Goal: Task Accomplishment & Management: Manage account settings

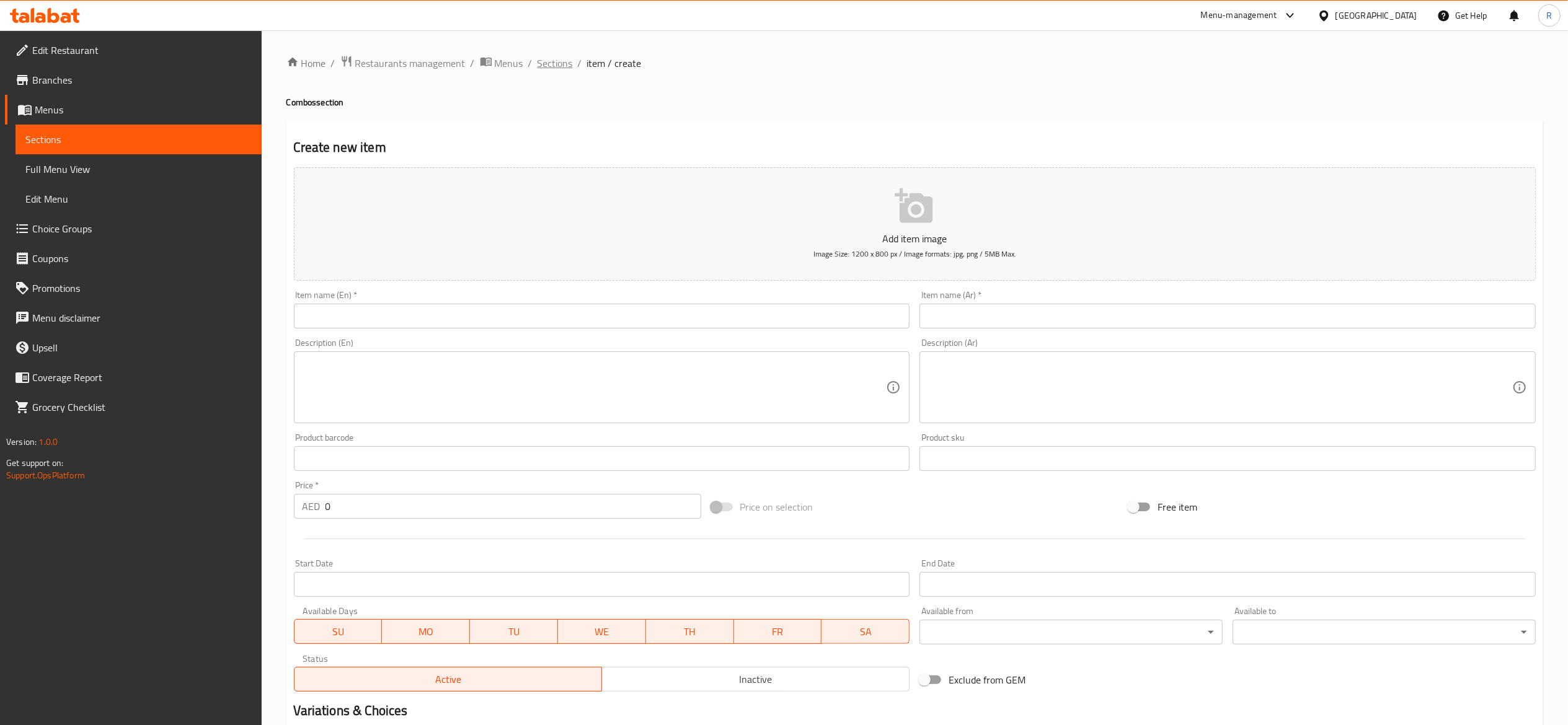
click at [559, 61] on span "Sections" at bounding box center [555, 63] width 35 height 15
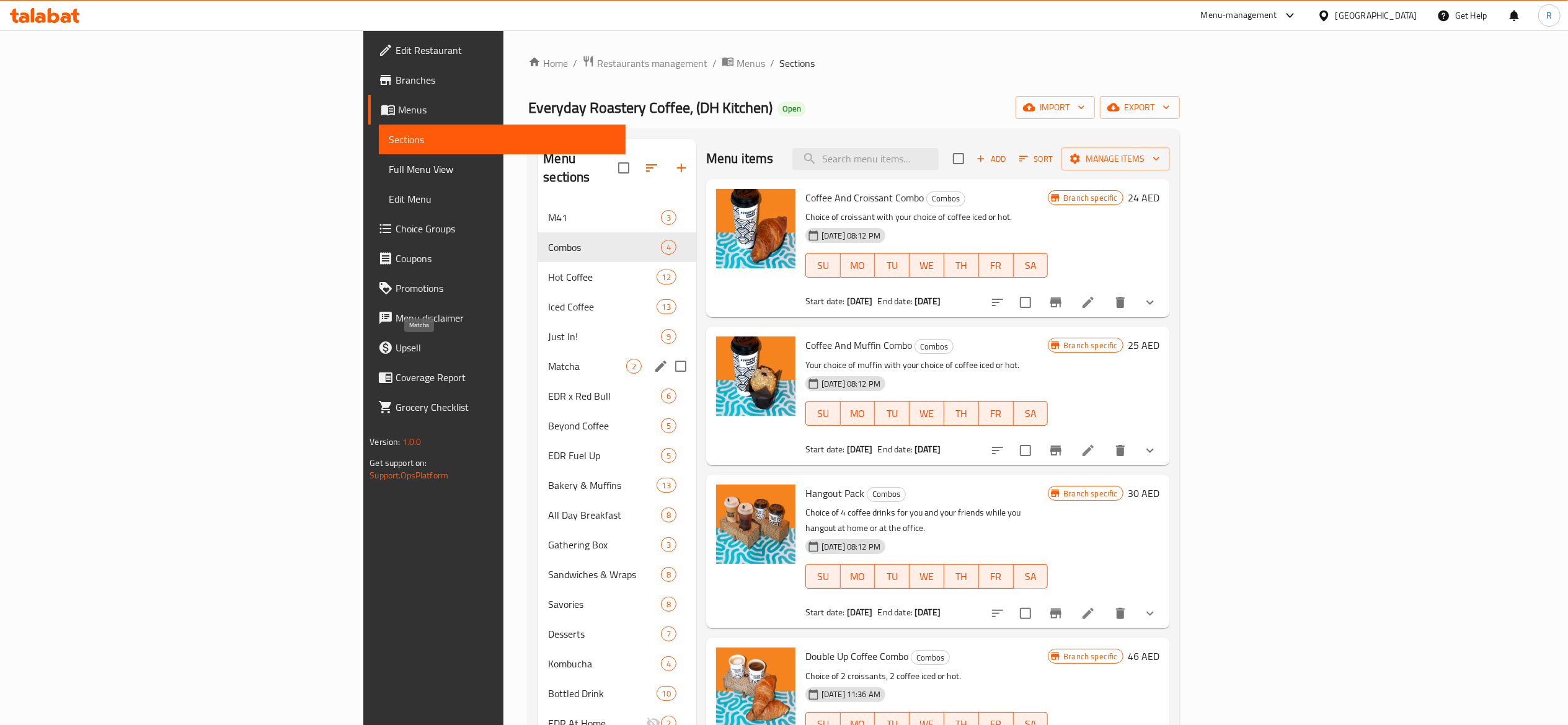
click at [548, 359] on span "Matcha" at bounding box center [586, 367] width 78 height 15
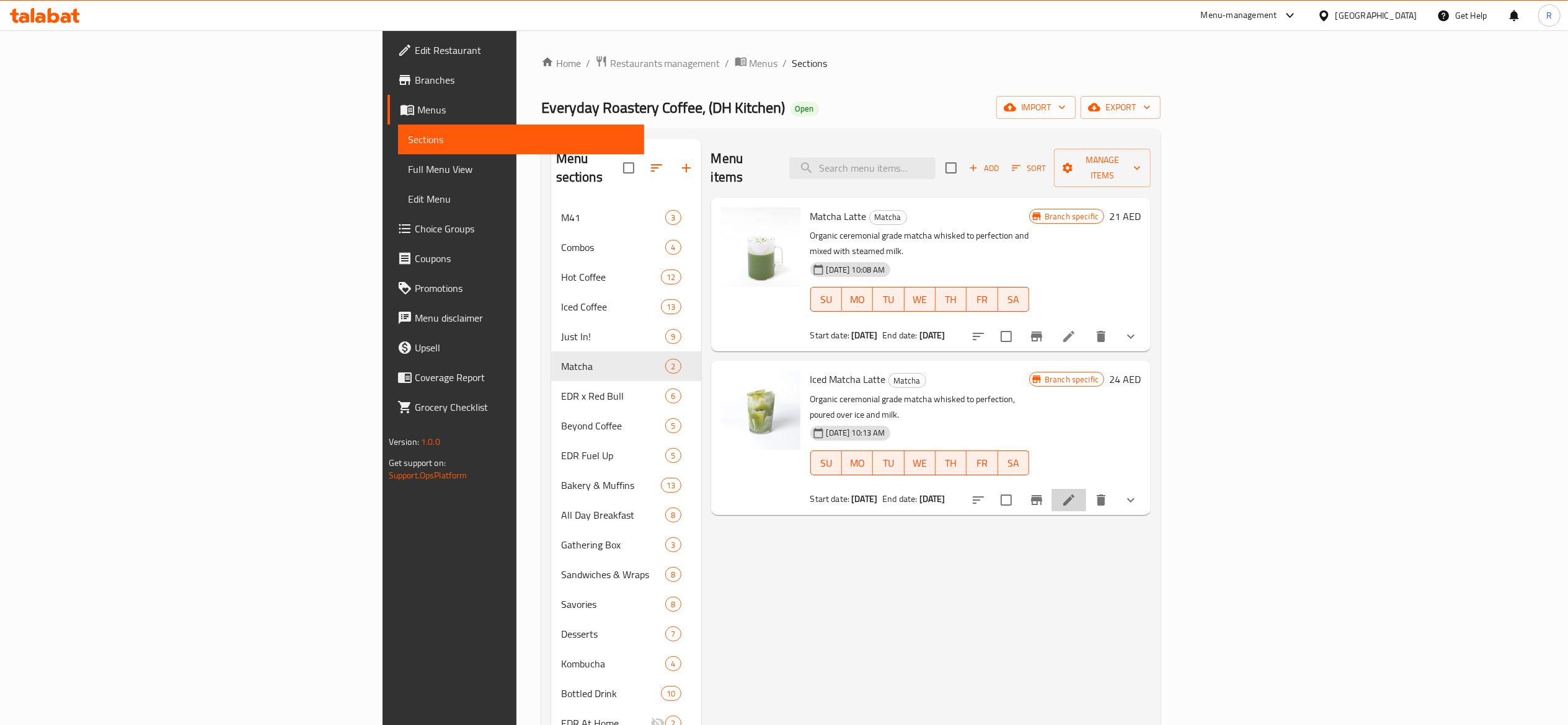
click at [1086, 489] on li at bounding box center [1069, 500] width 35 height 22
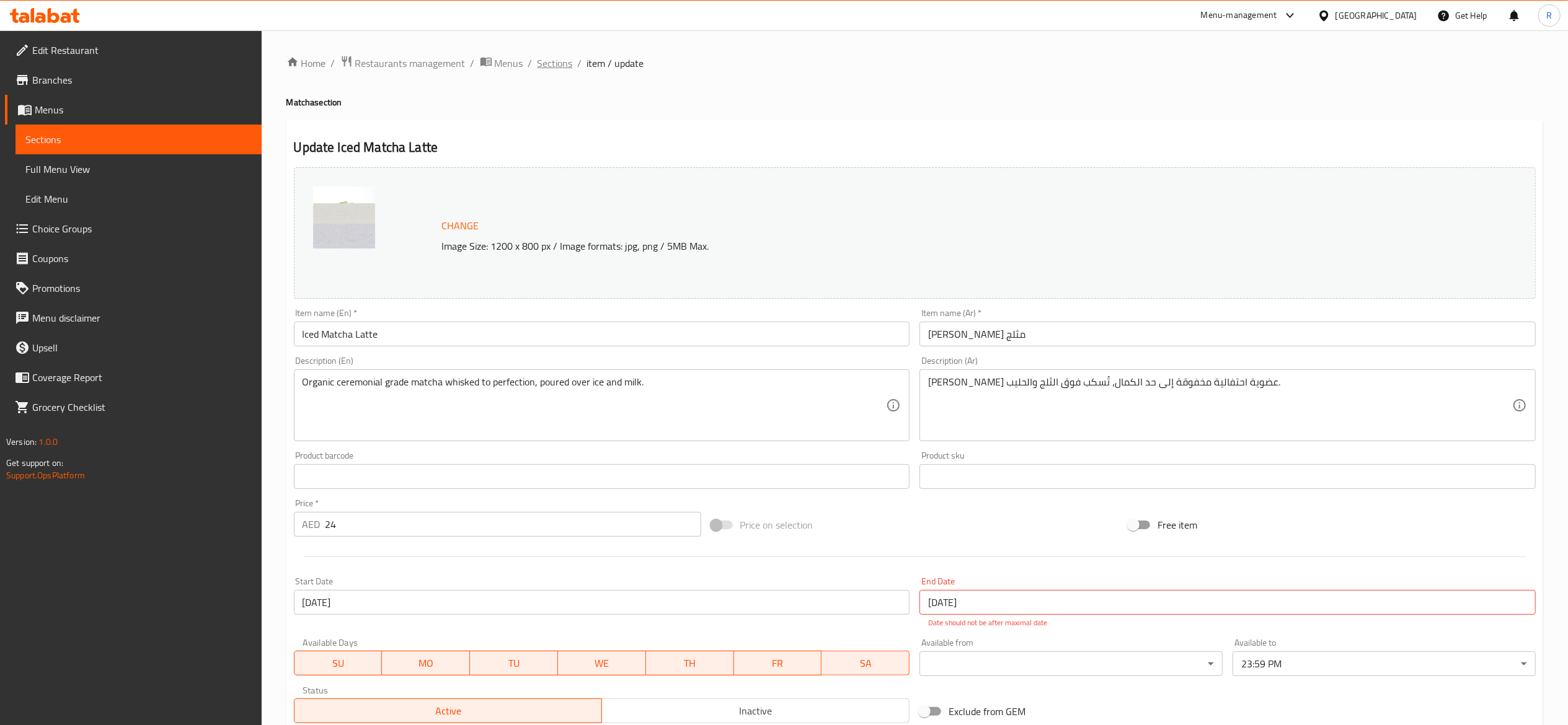
click at [563, 58] on span "Sections" at bounding box center [555, 63] width 35 height 15
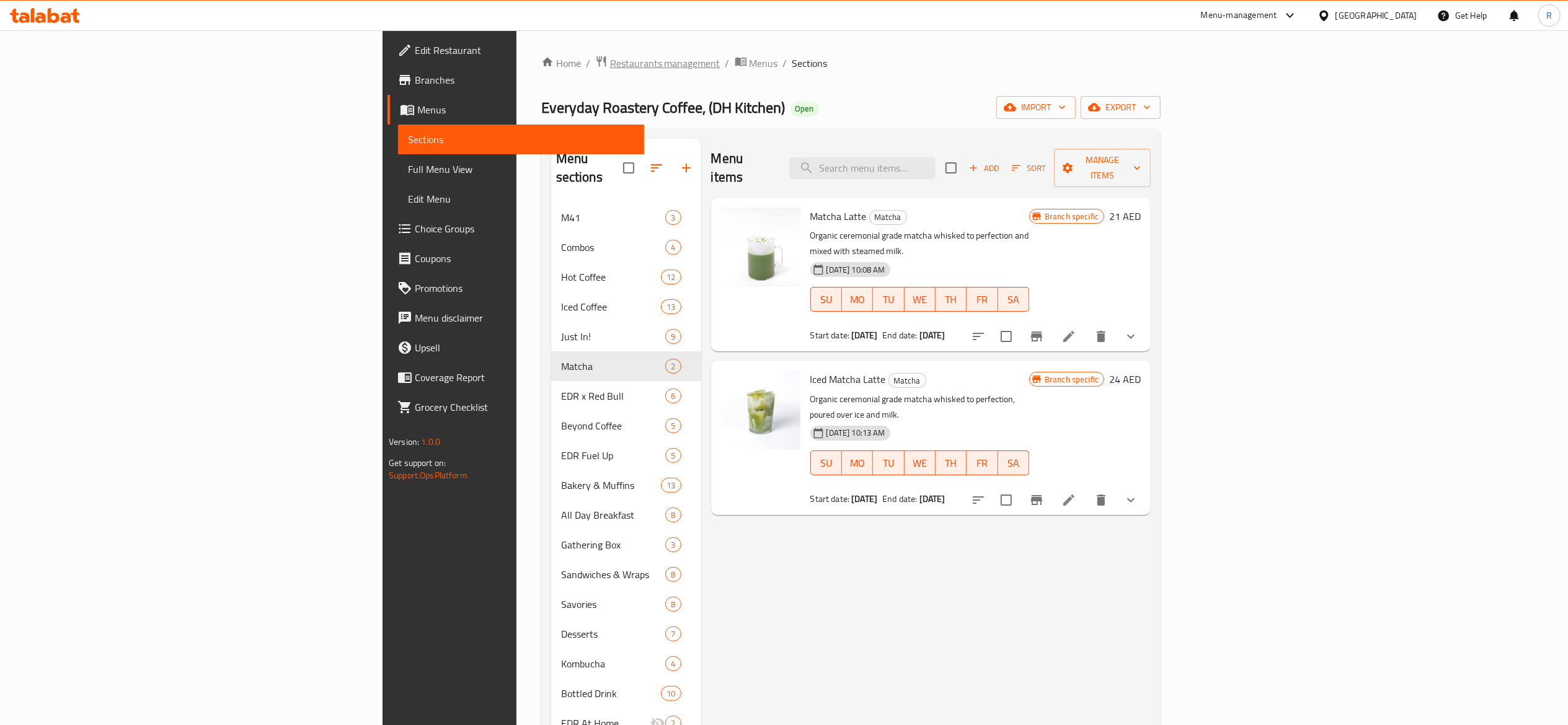
click at [610, 59] on span "Restaurants management" at bounding box center [665, 63] width 110 height 15
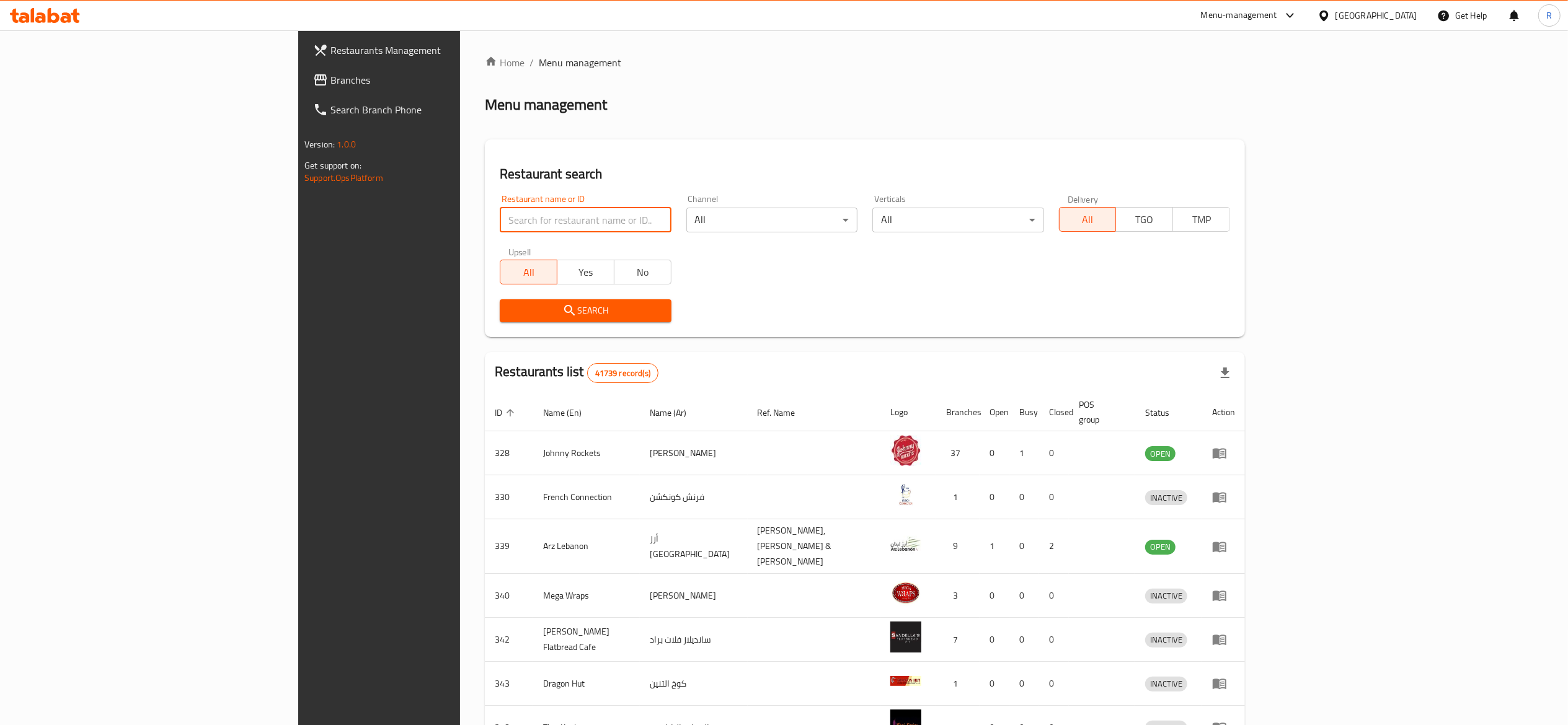
click at [500, 222] on input "search" at bounding box center [585, 220] width 171 height 25
type input "everyday roastery"
click button "Search" at bounding box center [585, 311] width 171 height 23
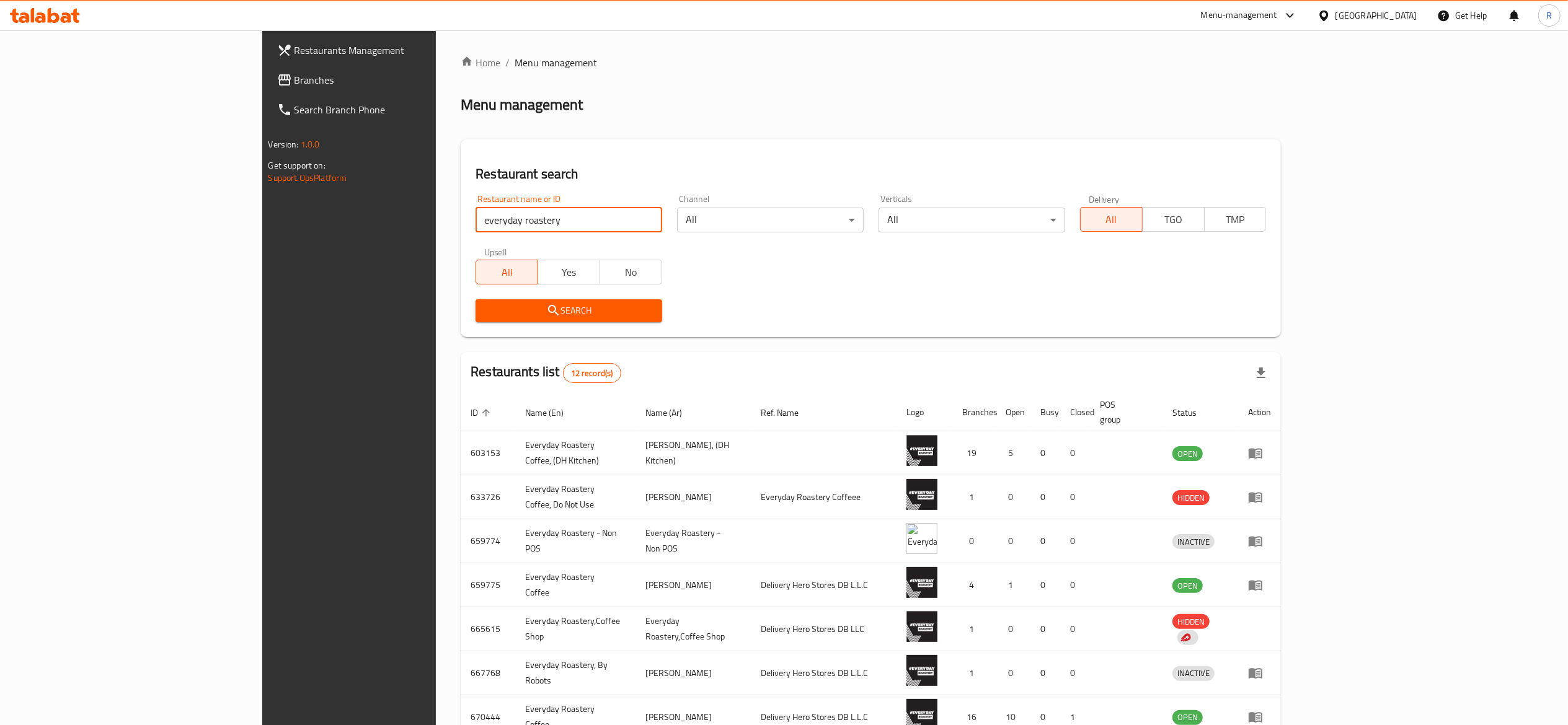
scroll to position [200, 0]
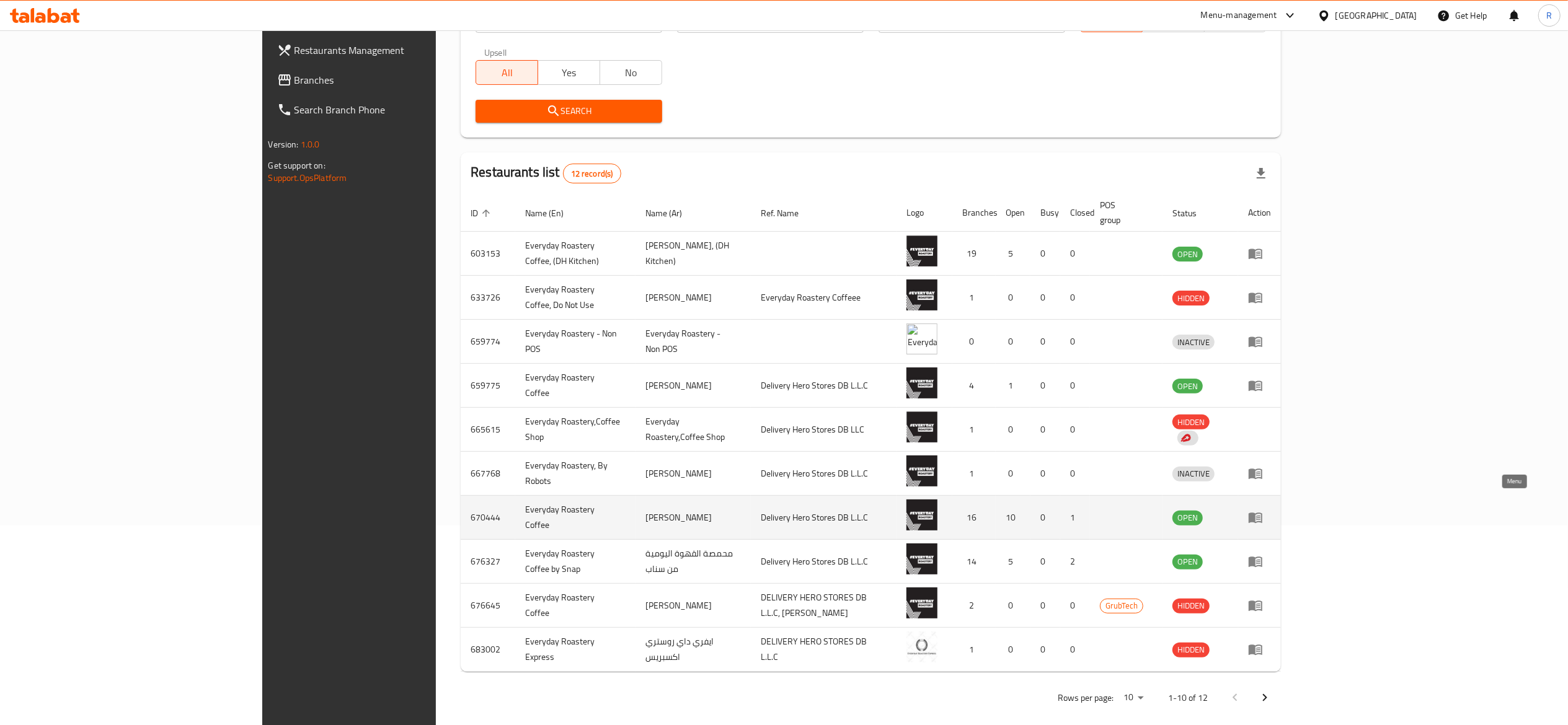
click at [1260, 515] on icon "enhanced table" at bounding box center [1258, 518] width 4 height 5
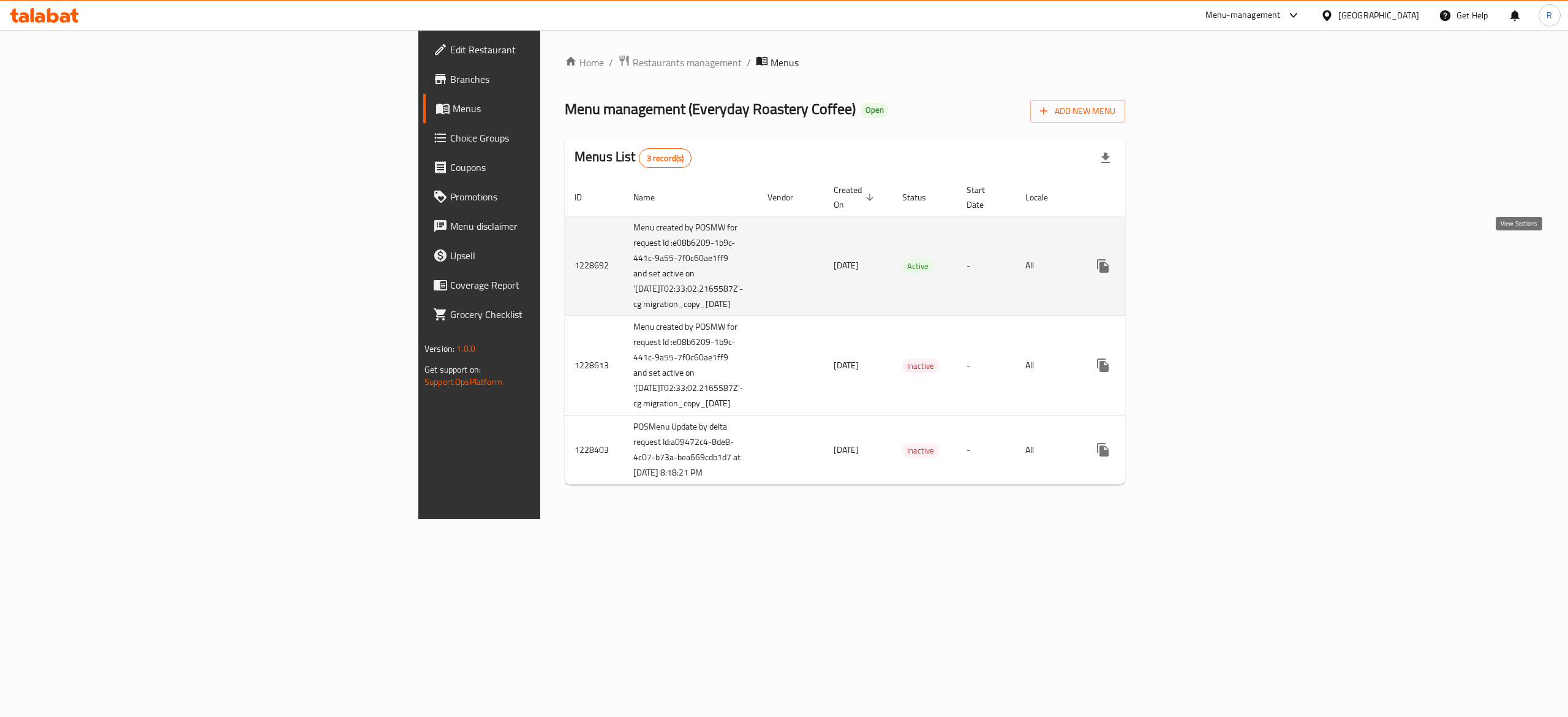
click at [1198, 259] on icon "enhanced table" at bounding box center [1191, 266] width 15 height 15
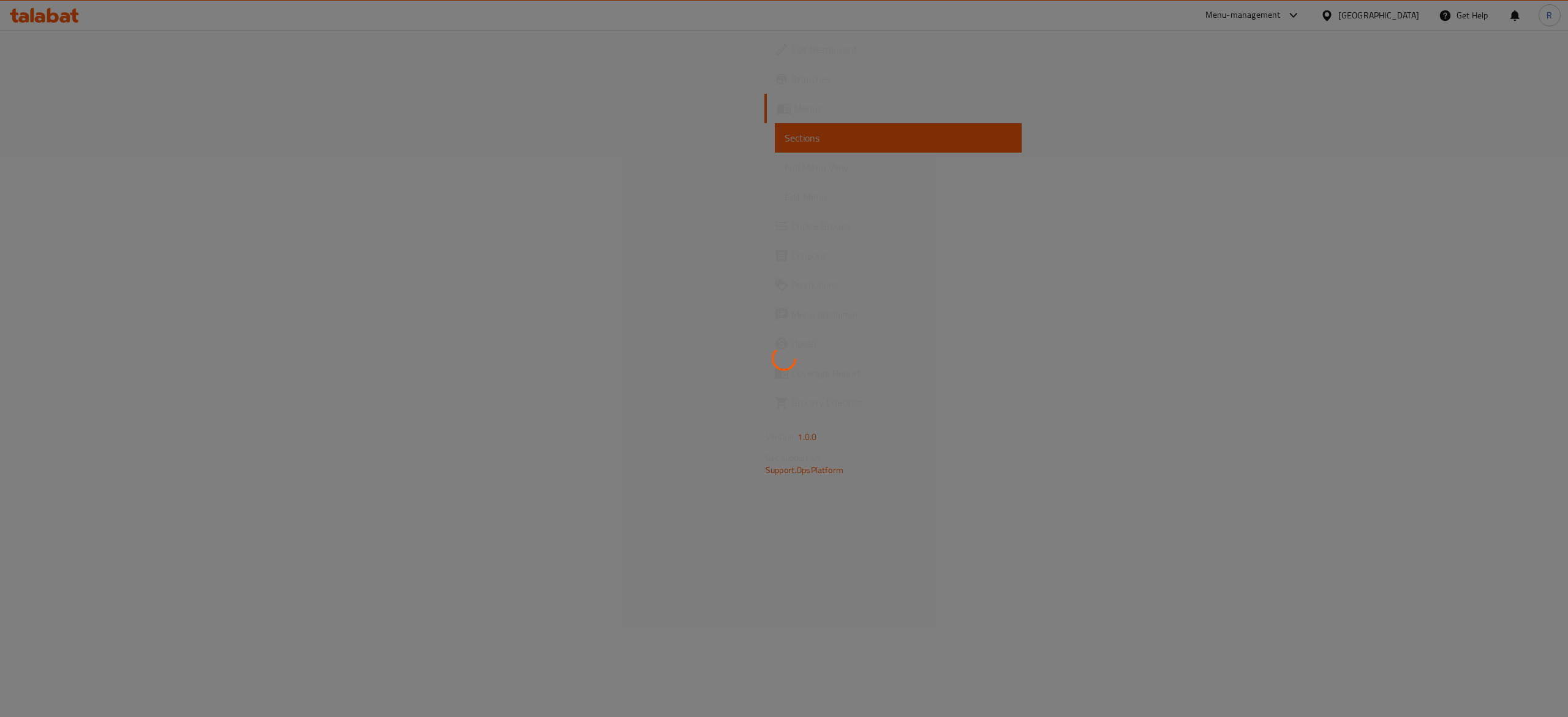
click at [952, 465] on div at bounding box center [784, 358] width 1568 height 717
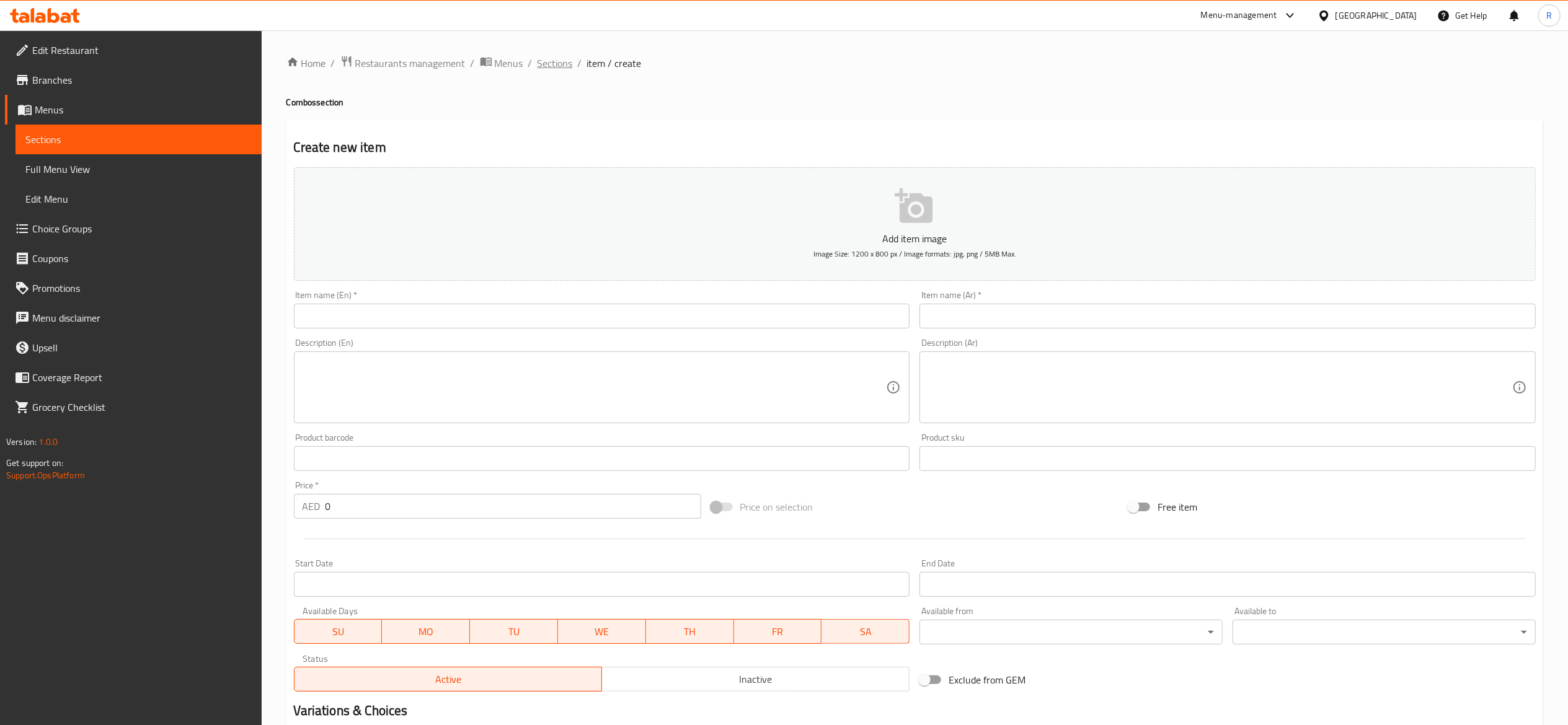
click at [545, 60] on span "Sections" at bounding box center [555, 63] width 35 height 15
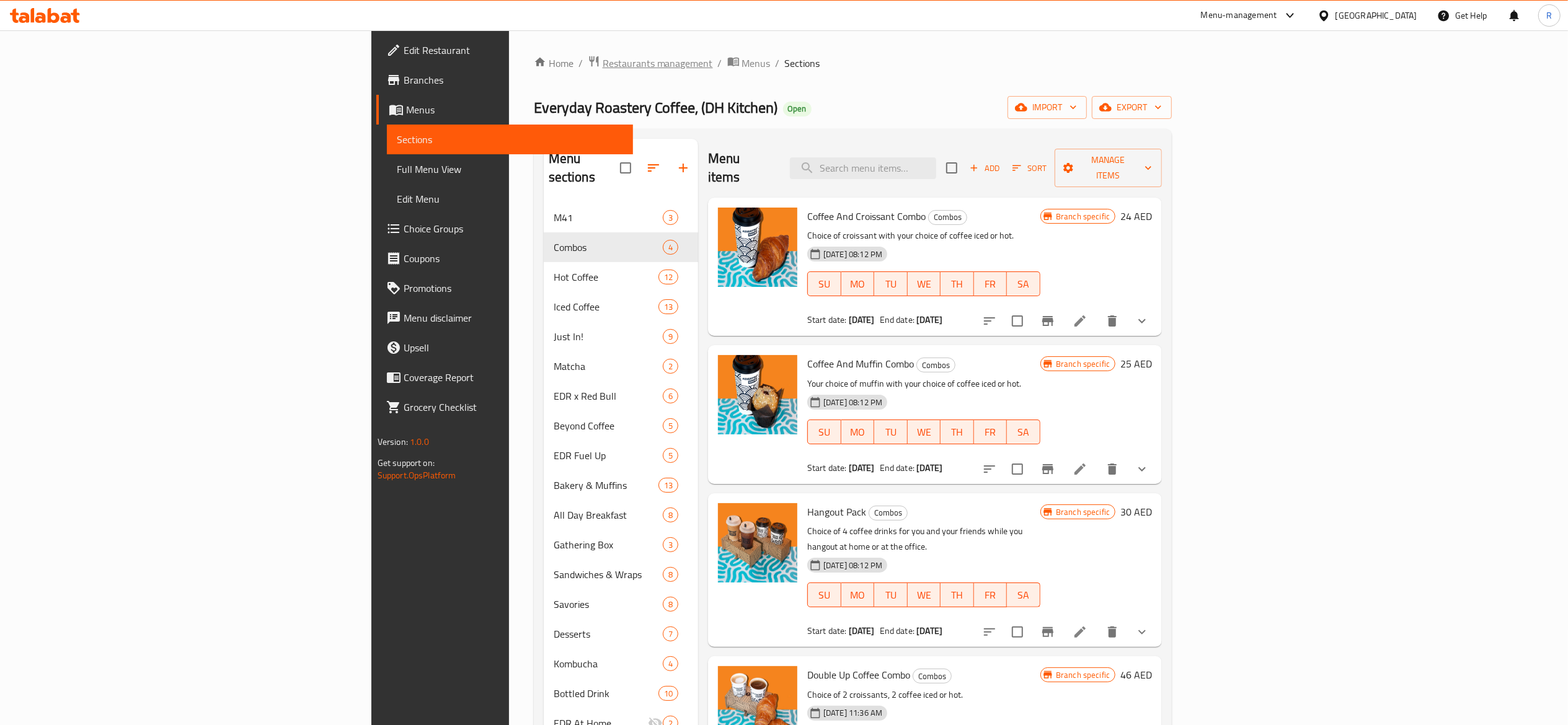
click at [603, 66] on span "Restaurants management" at bounding box center [658, 63] width 110 height 15
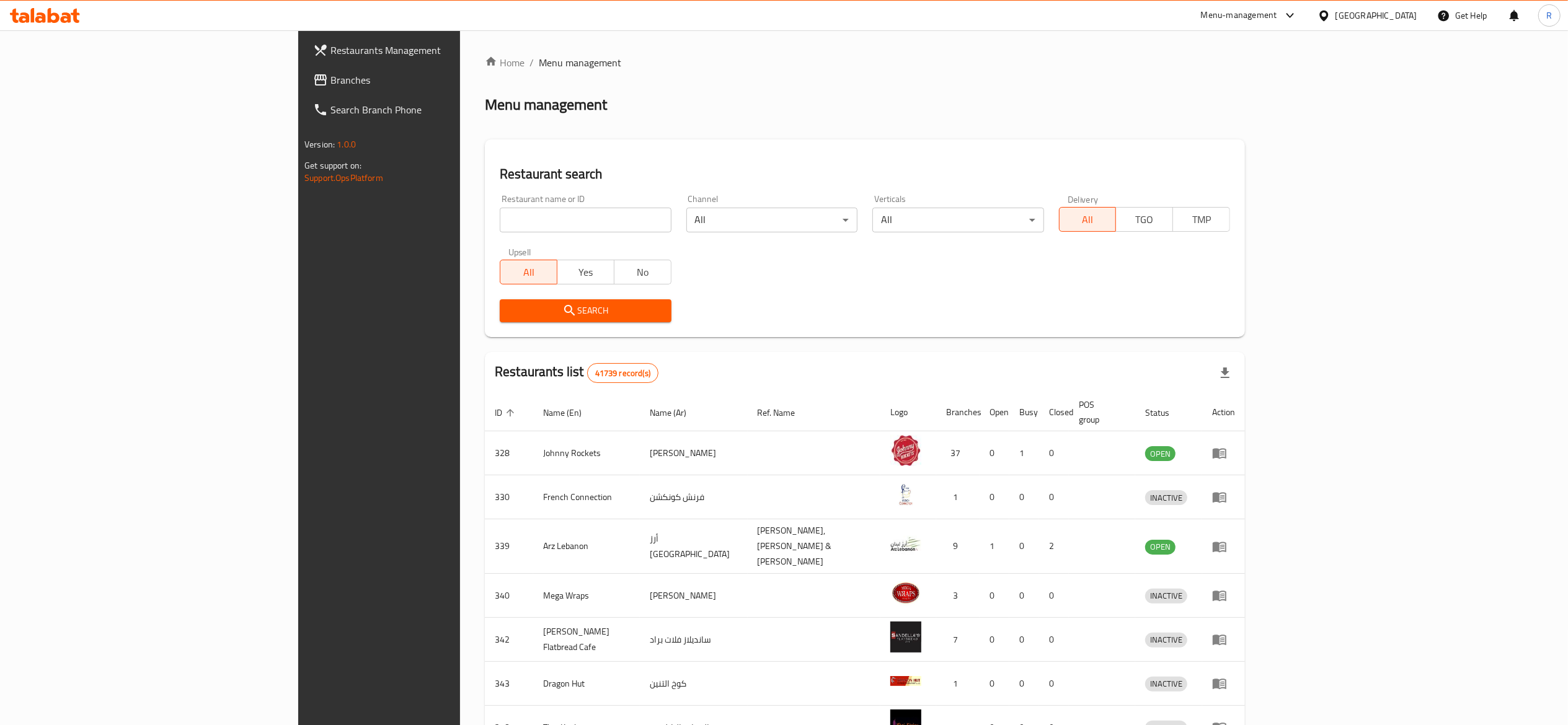
click at [500, 230] on input "search" at bounding box center [585, 220] width 171 height 25
type input "everyday roastery"
click button "Search" at bounding box center [585, 311] width 171 height 23
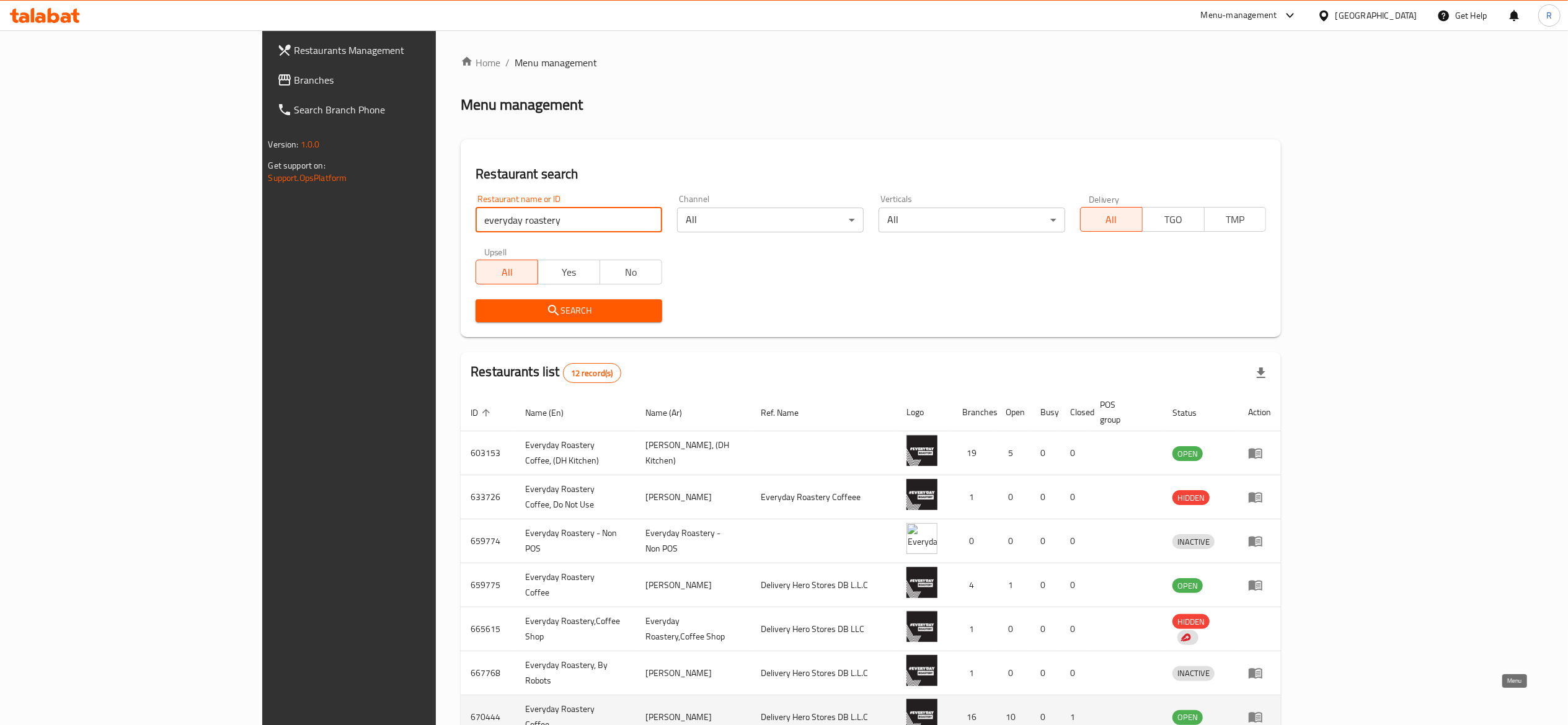
click at [1271, 709] on link "enhanced table" at bounding box center [1259, 717] width 23 height 15
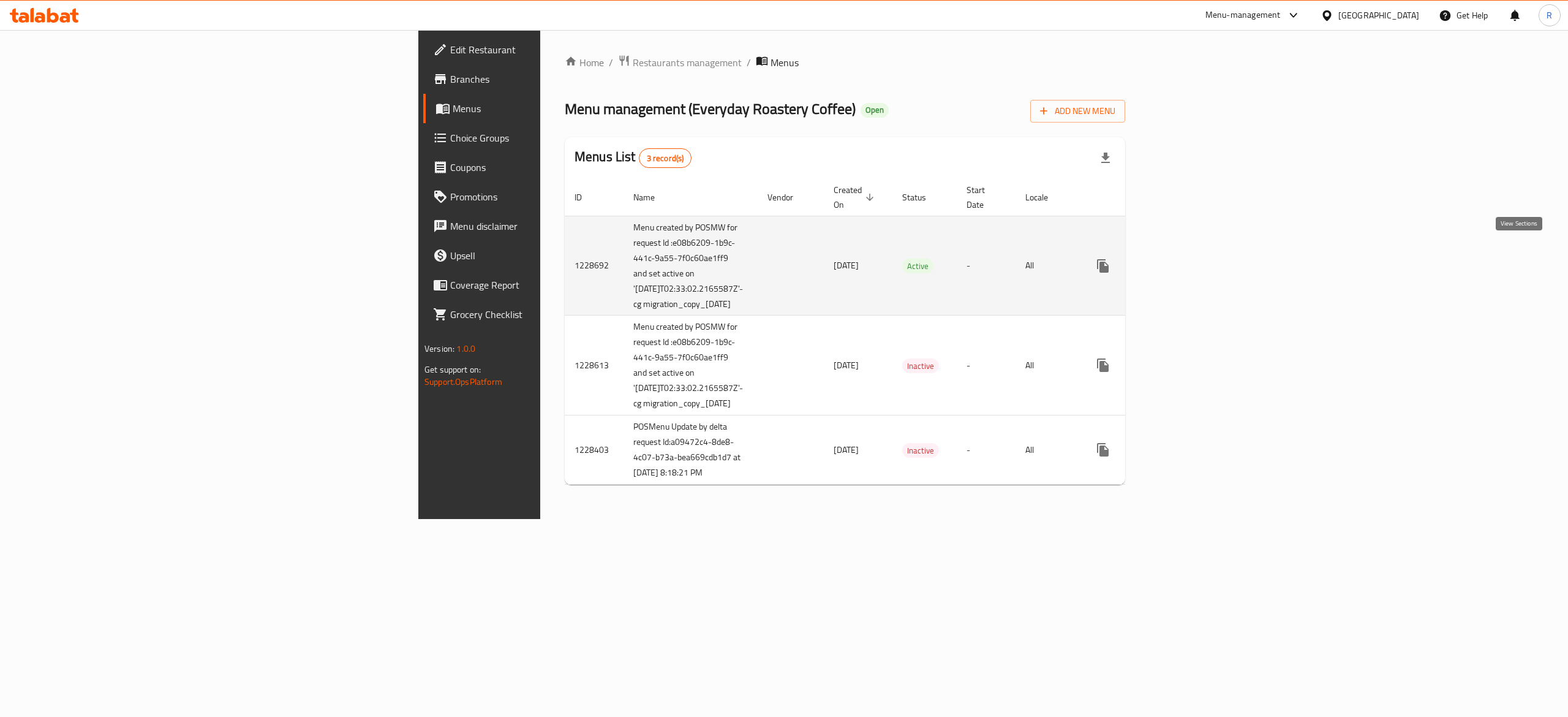
click at [1197, 261] on icon "enhanced table" at bounding box center [1191, 266] width 11 height 11
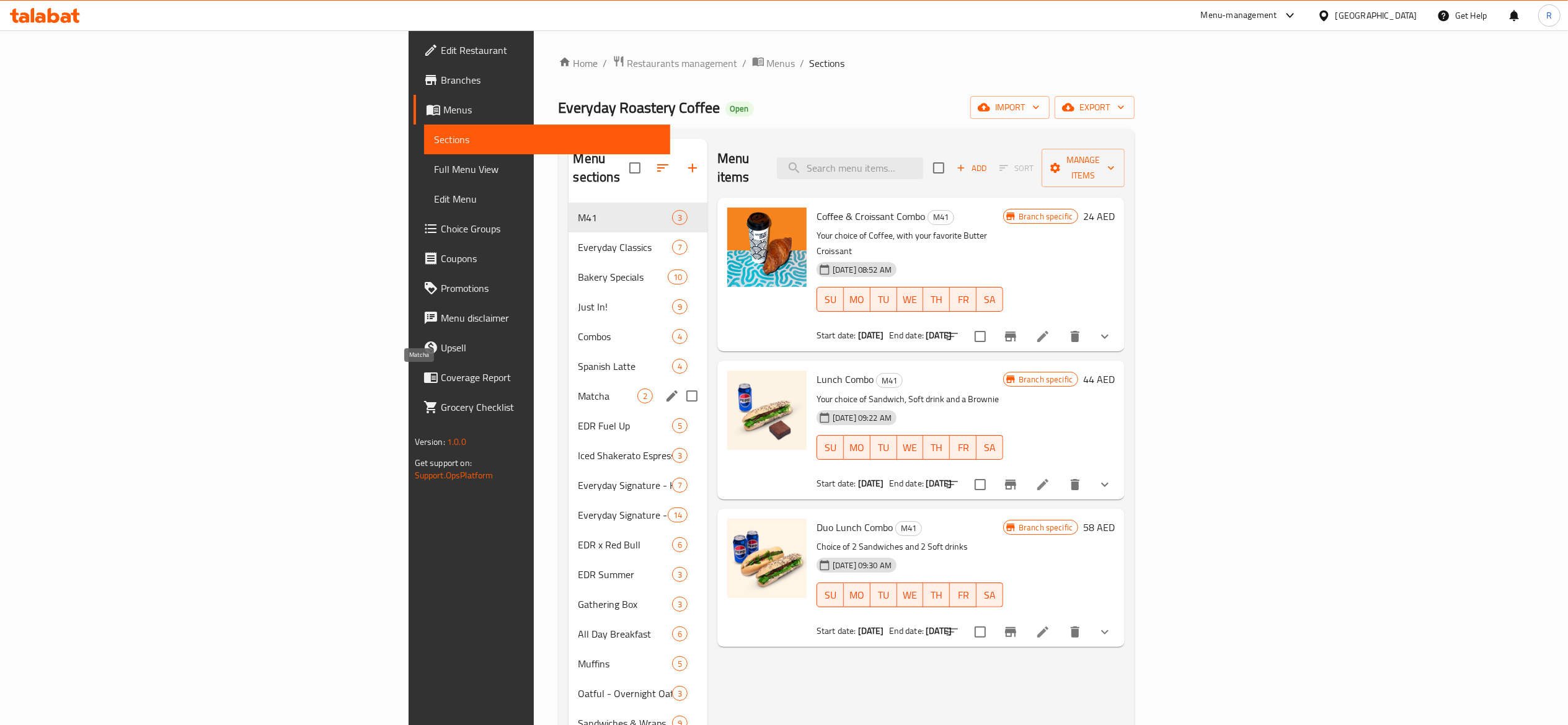
click at [578, 389] on span "Matcha" at bounding box center [607, 396] width 59 height 15
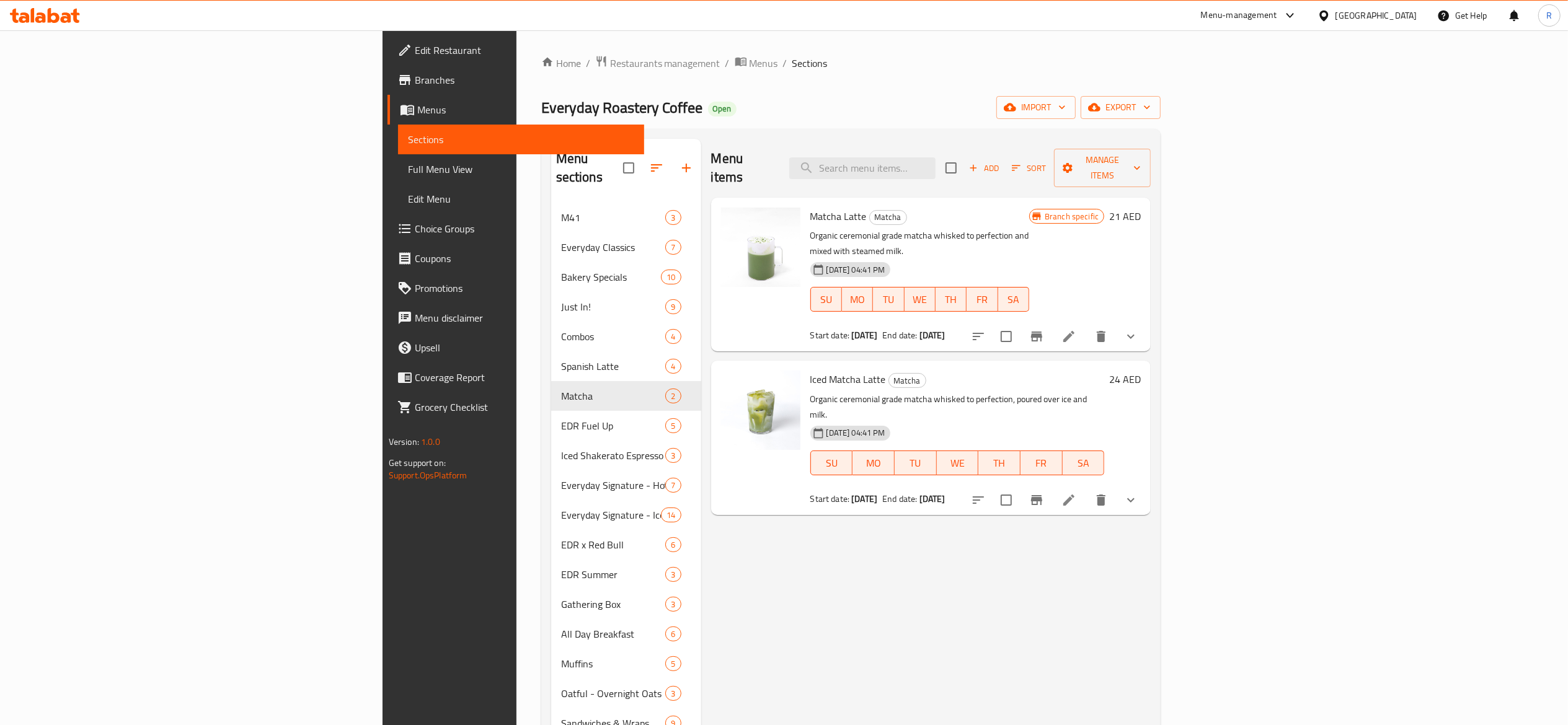
click at [1042, 495] on icon "Branch-specific-item" at bounding box center [1037, 500] width 11 height 10
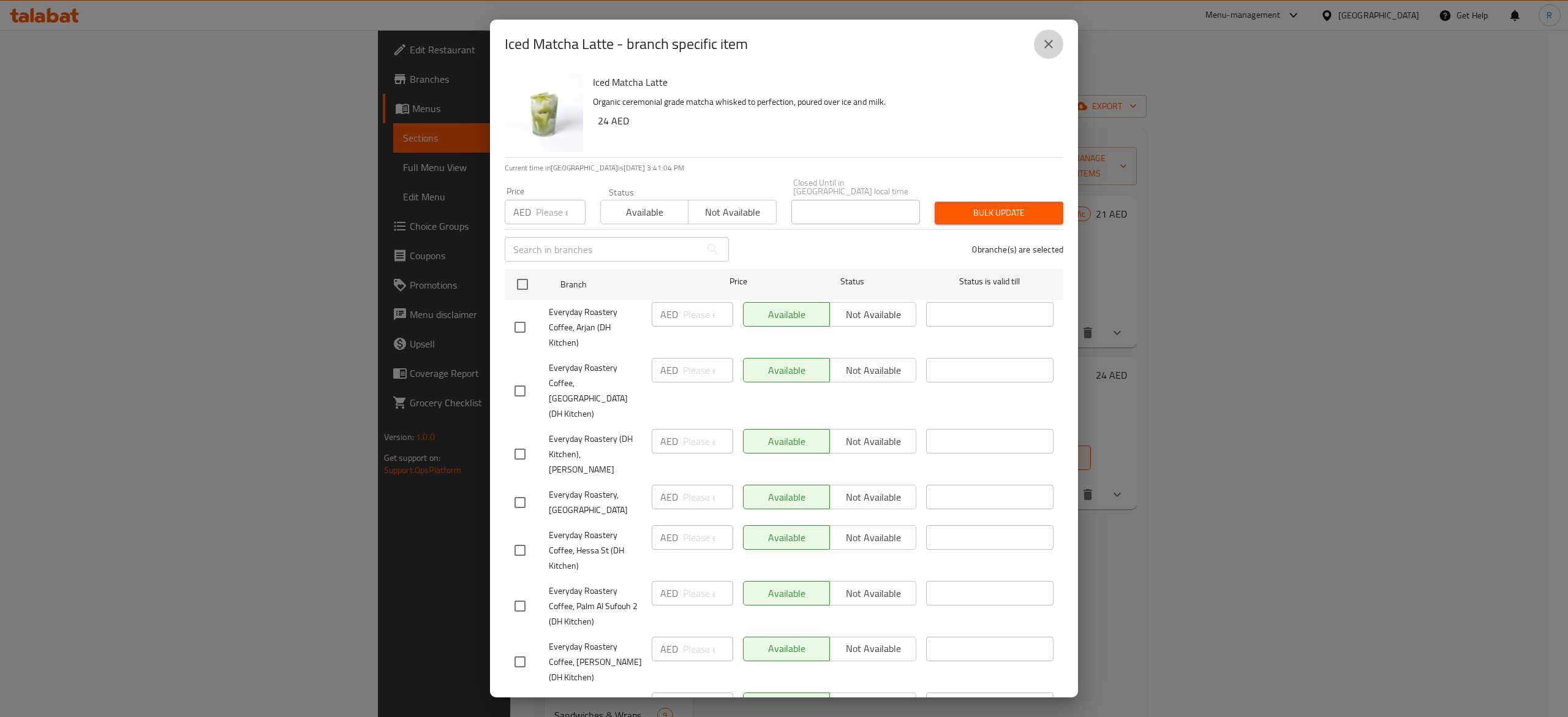
click at [1048, 44] on icon "close" at bounding box center [1049, 44] width 9 height 9
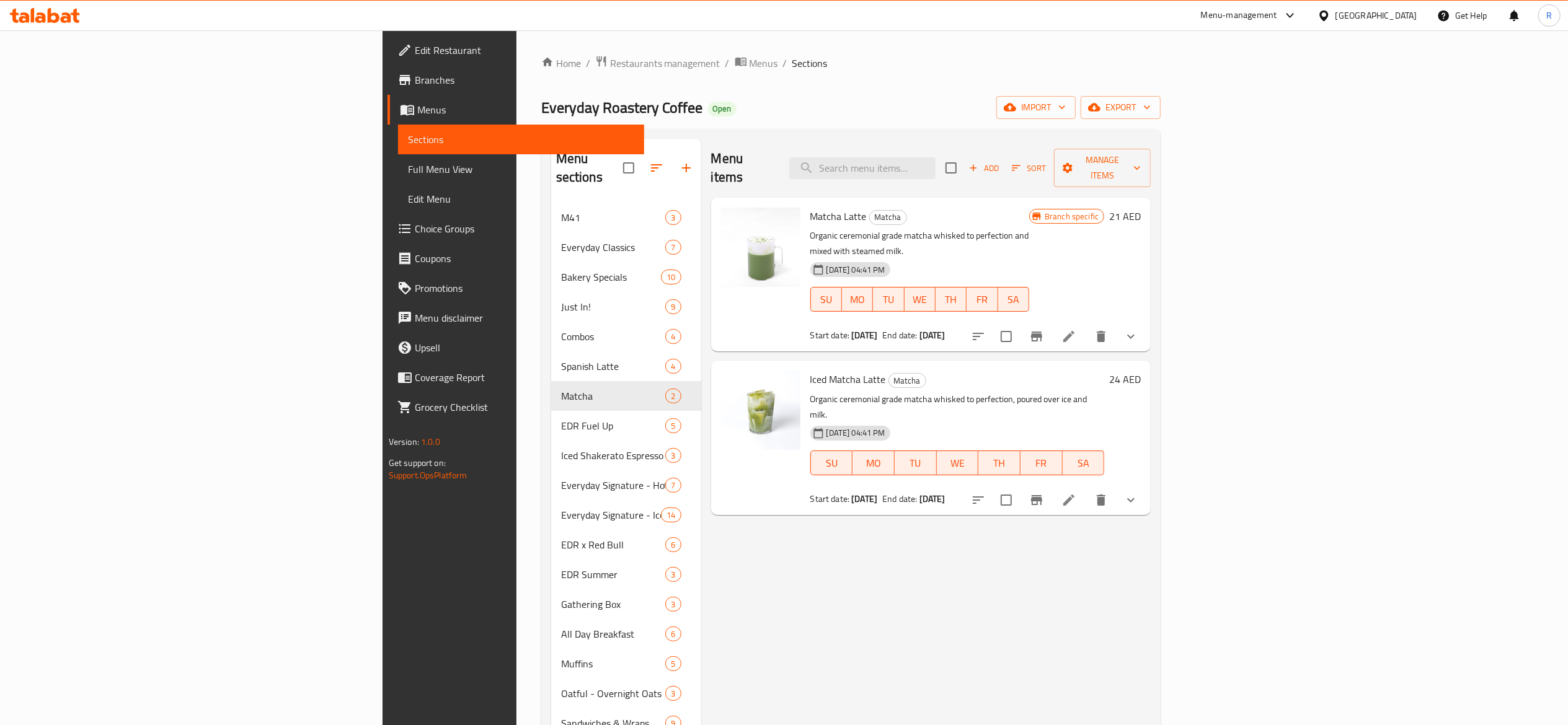
click at [1075, 494] on icon at bounding box center [1069, 500] width 11 height 11
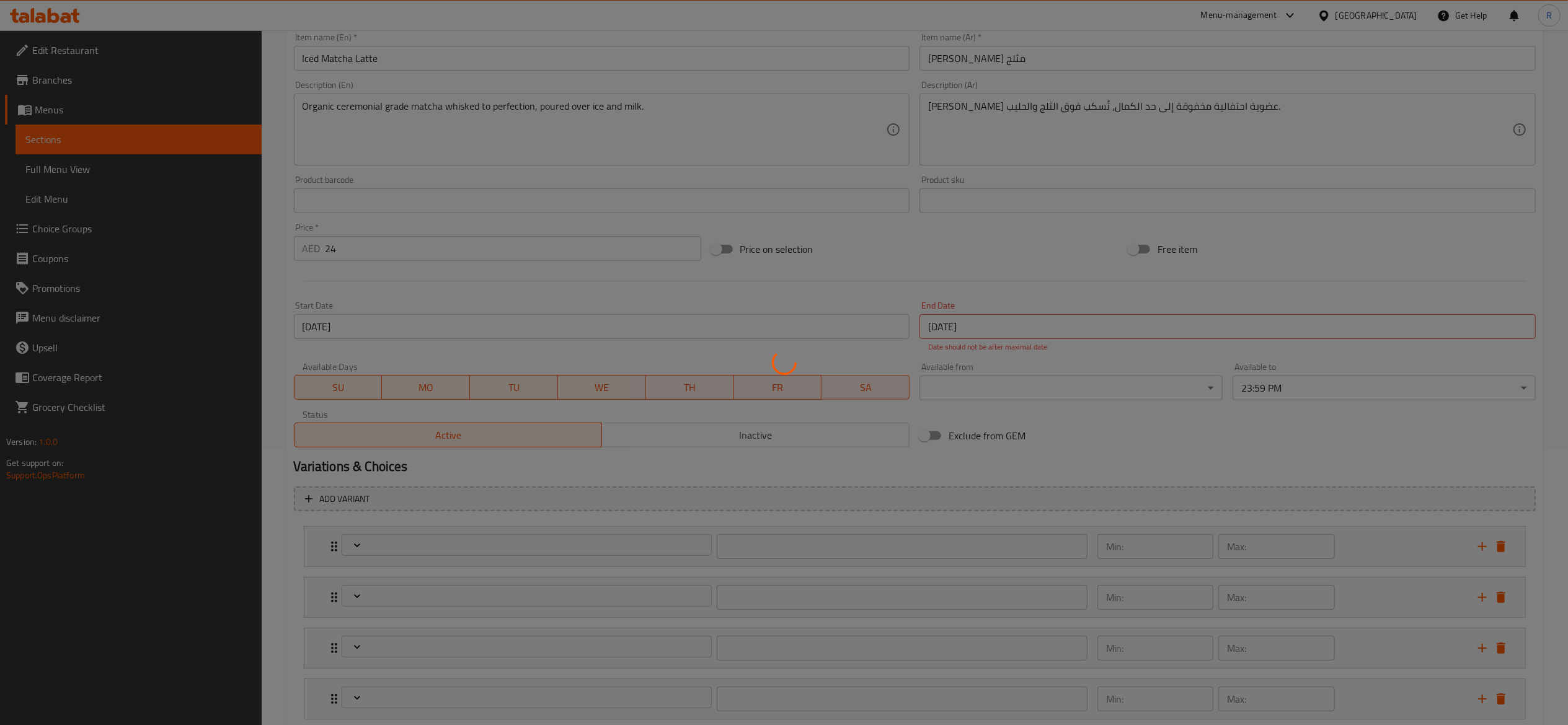
type input "اختيارك من الحجم"
type input "1"
type input "اختيار [PERSON_NAME]"
type input "1"
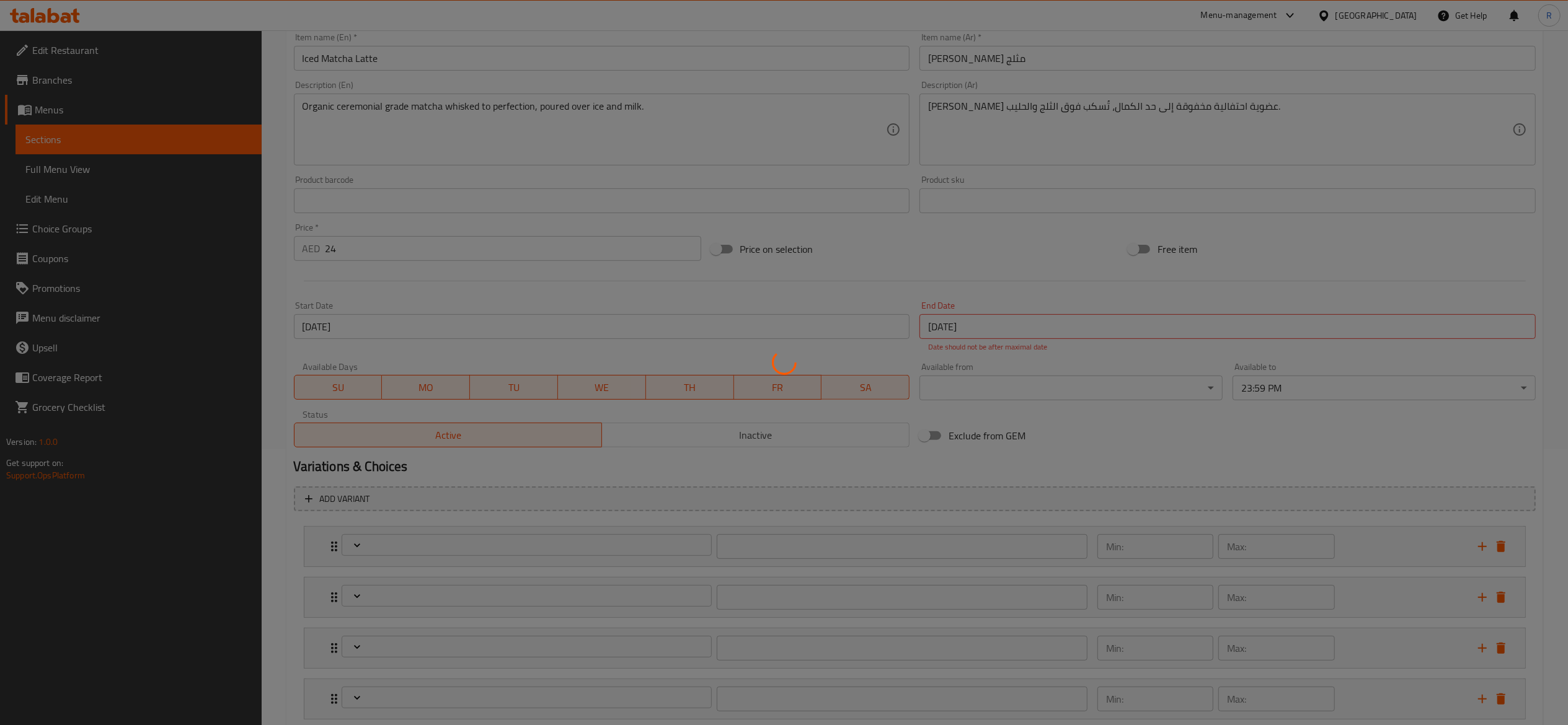
type input "1"
type input "اختيارك من الحليب"
type input "1"
type input "اختيارك من السكر"
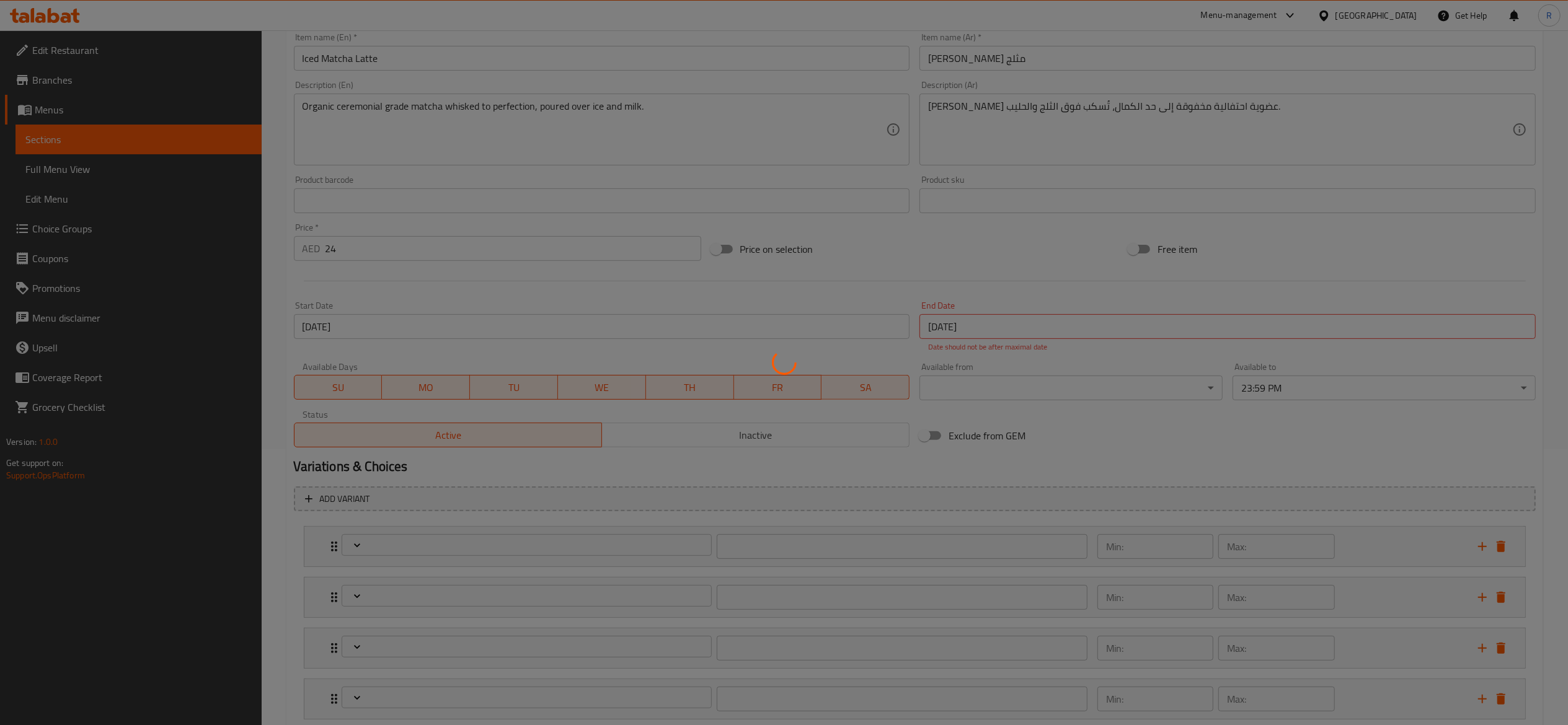
type input "1"
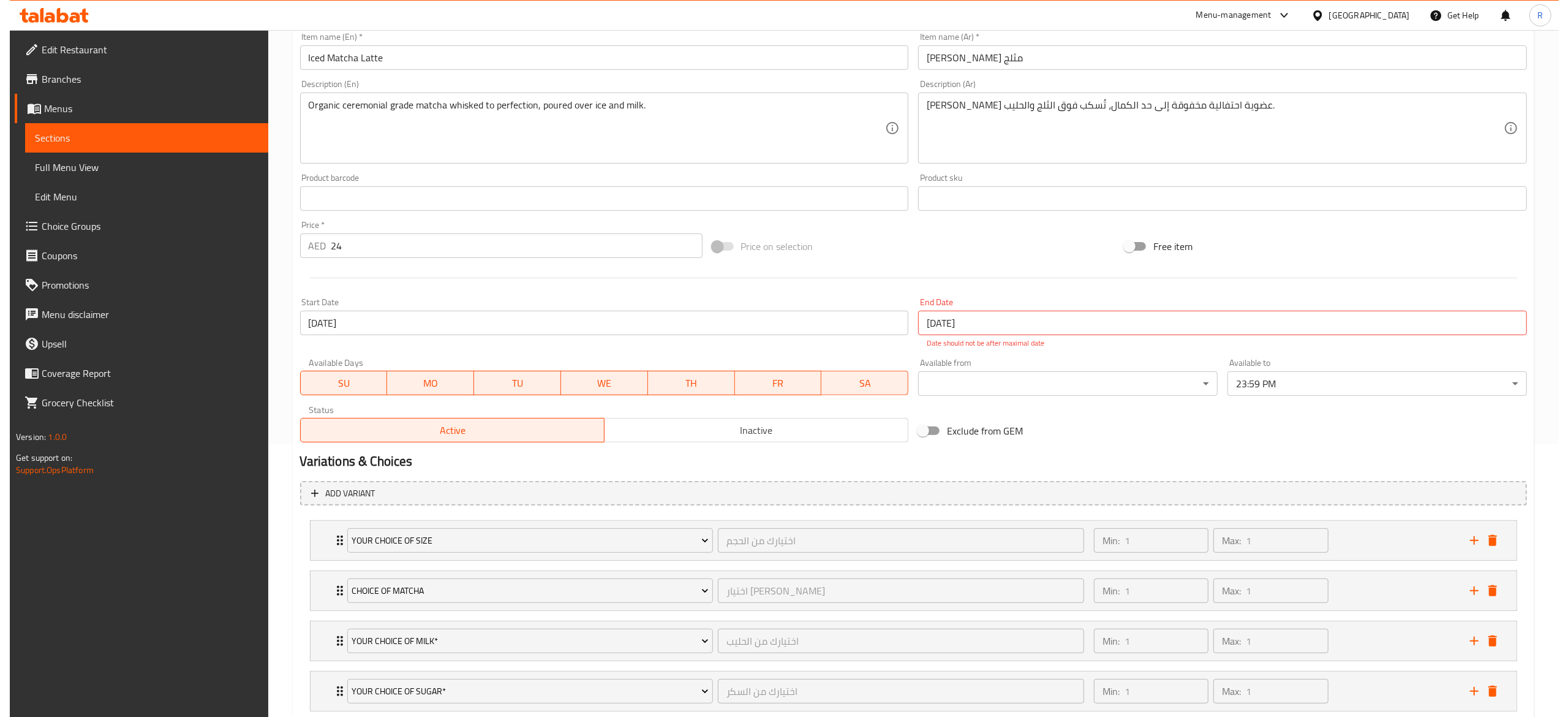
scroll to position [354, 0]
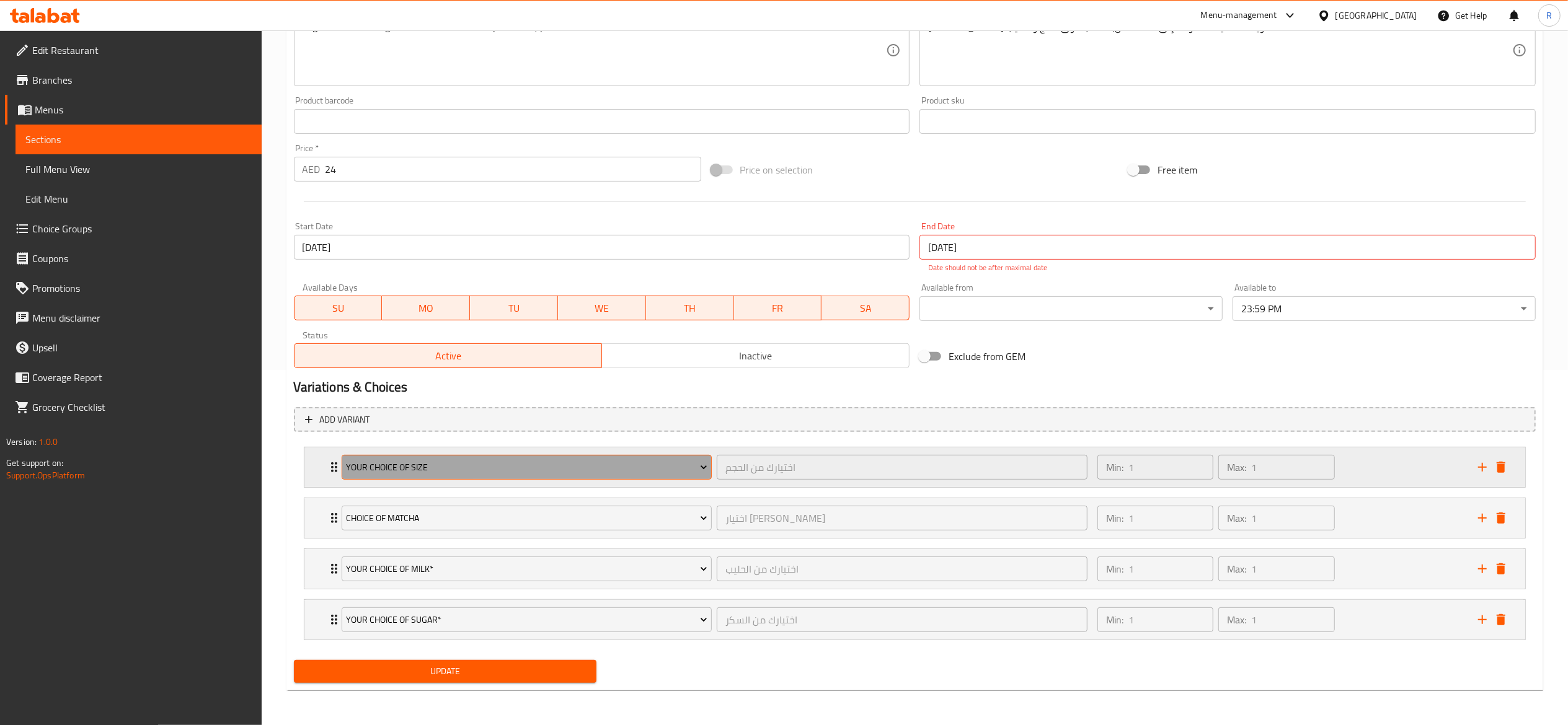
click at [425, 467] on span "Your Choice Of Size" at bounding box center [527, 467] width 362 height 16
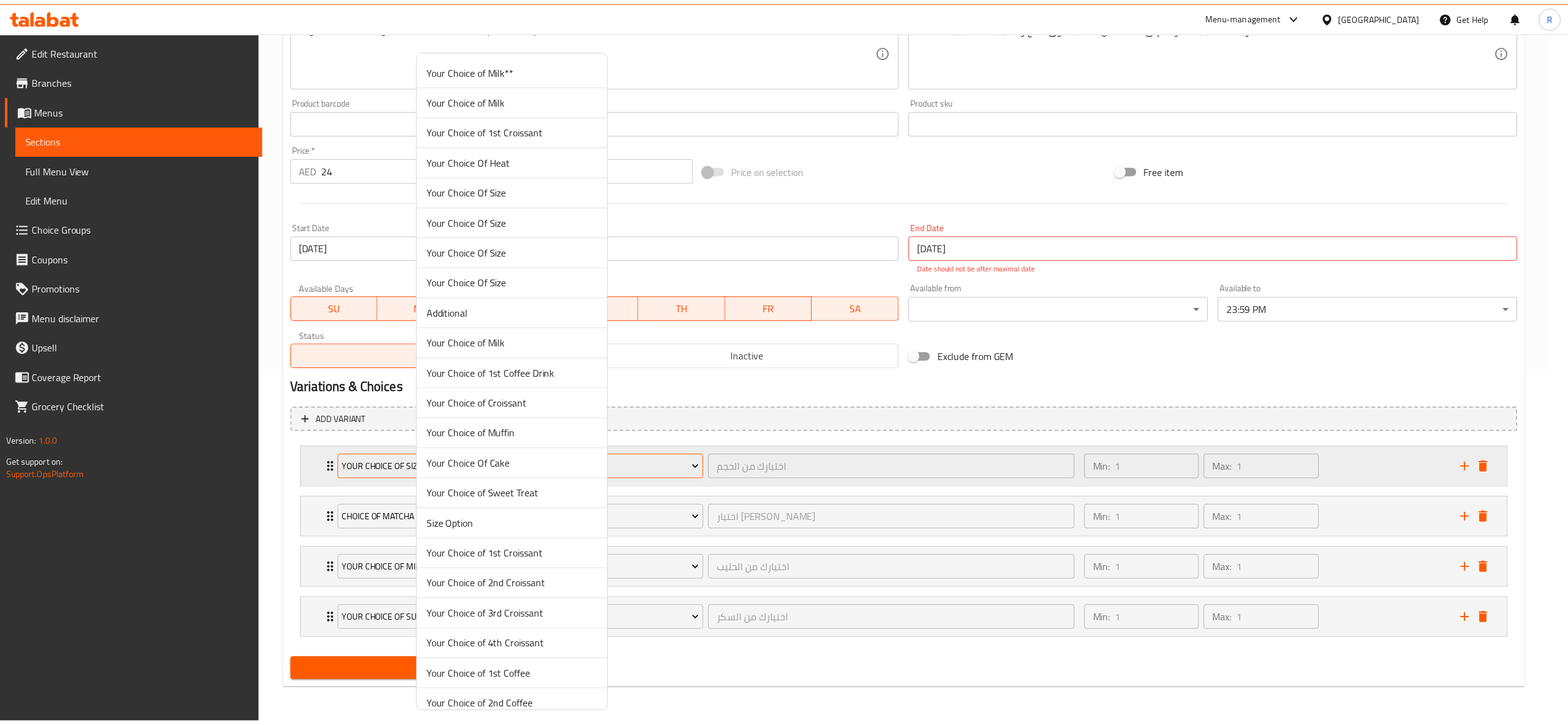
scroll to position [2775, 0]
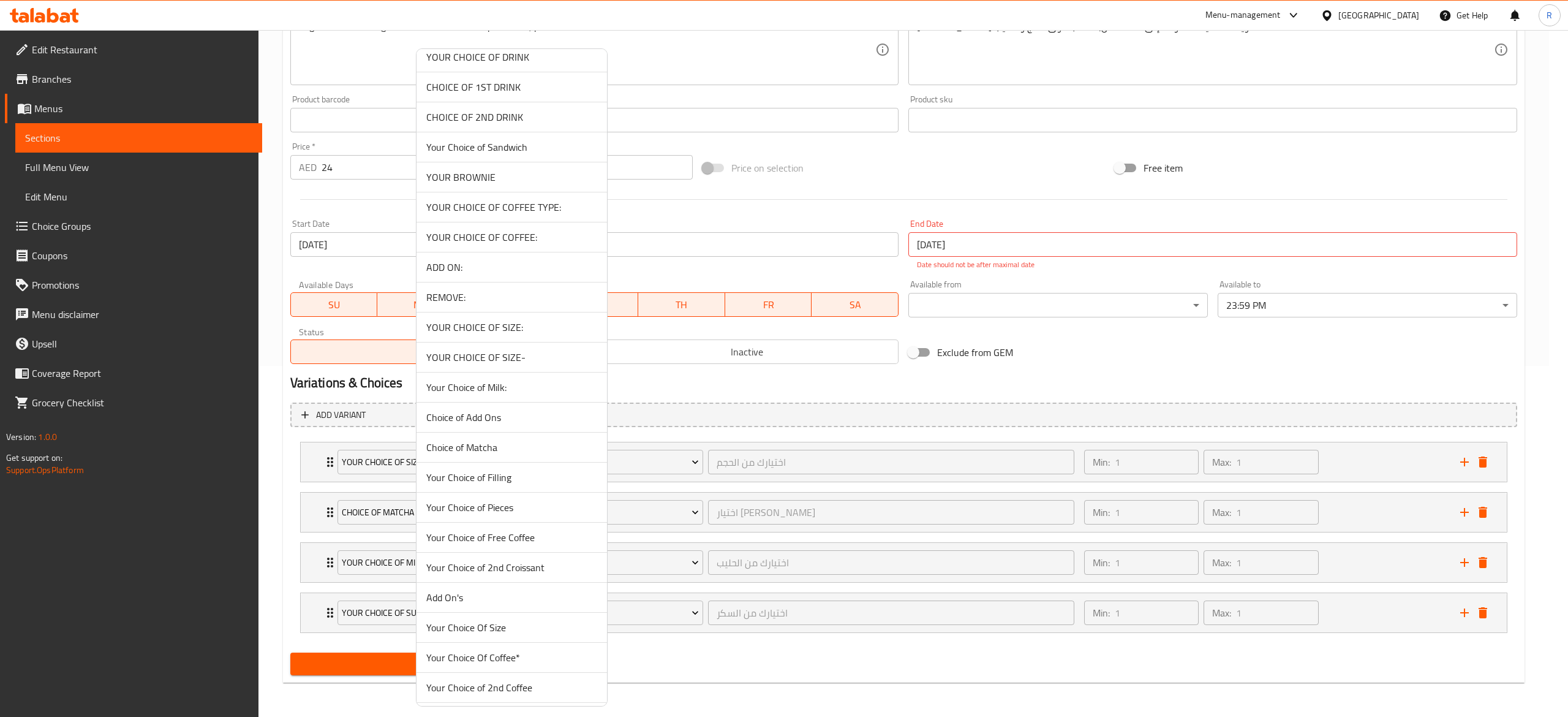
click at [482, 365] on span "YOUR CHOICE OF SIZE-" at bounding box center [511, 358] width 171 height 15
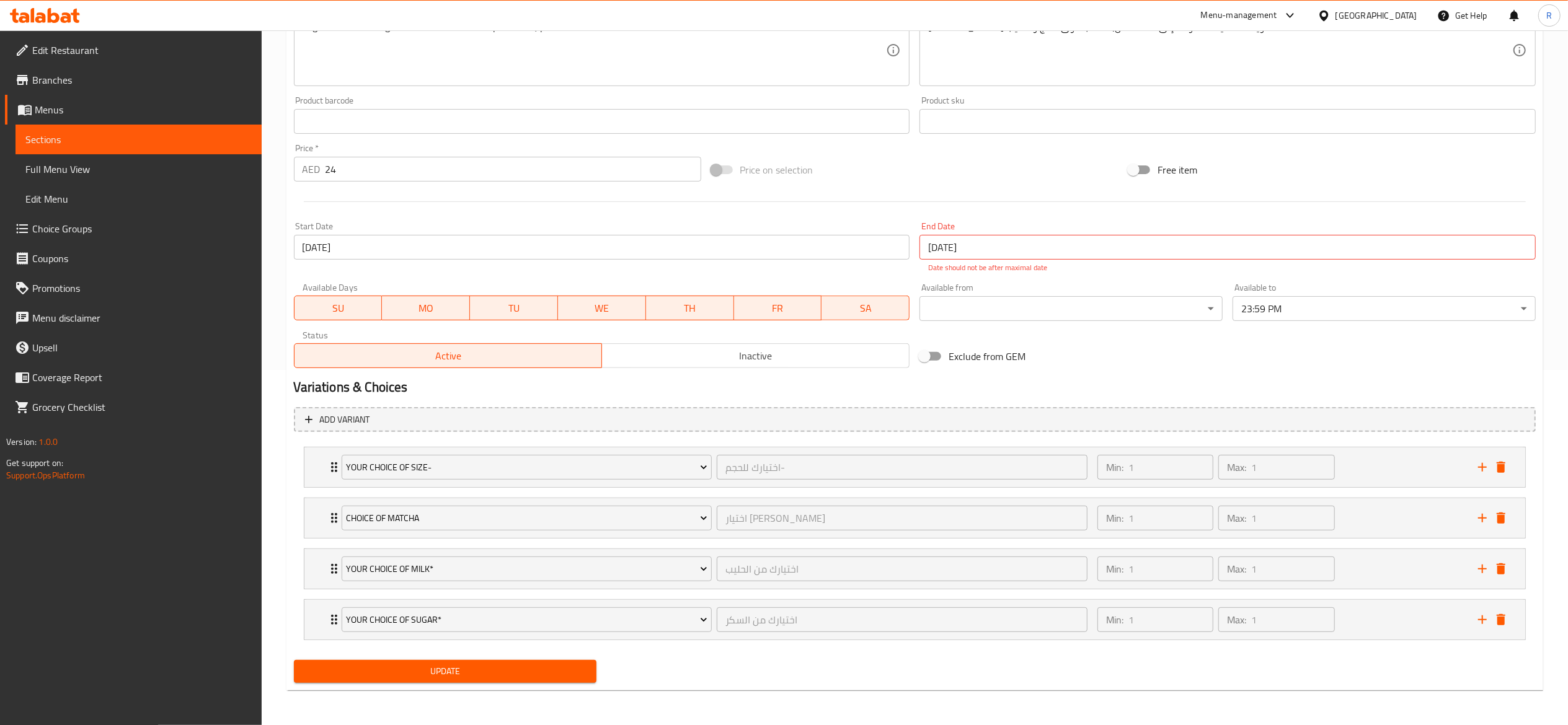
click at [459, 666] on span "Update" at bounding box center [446, 671] width 284 height 16
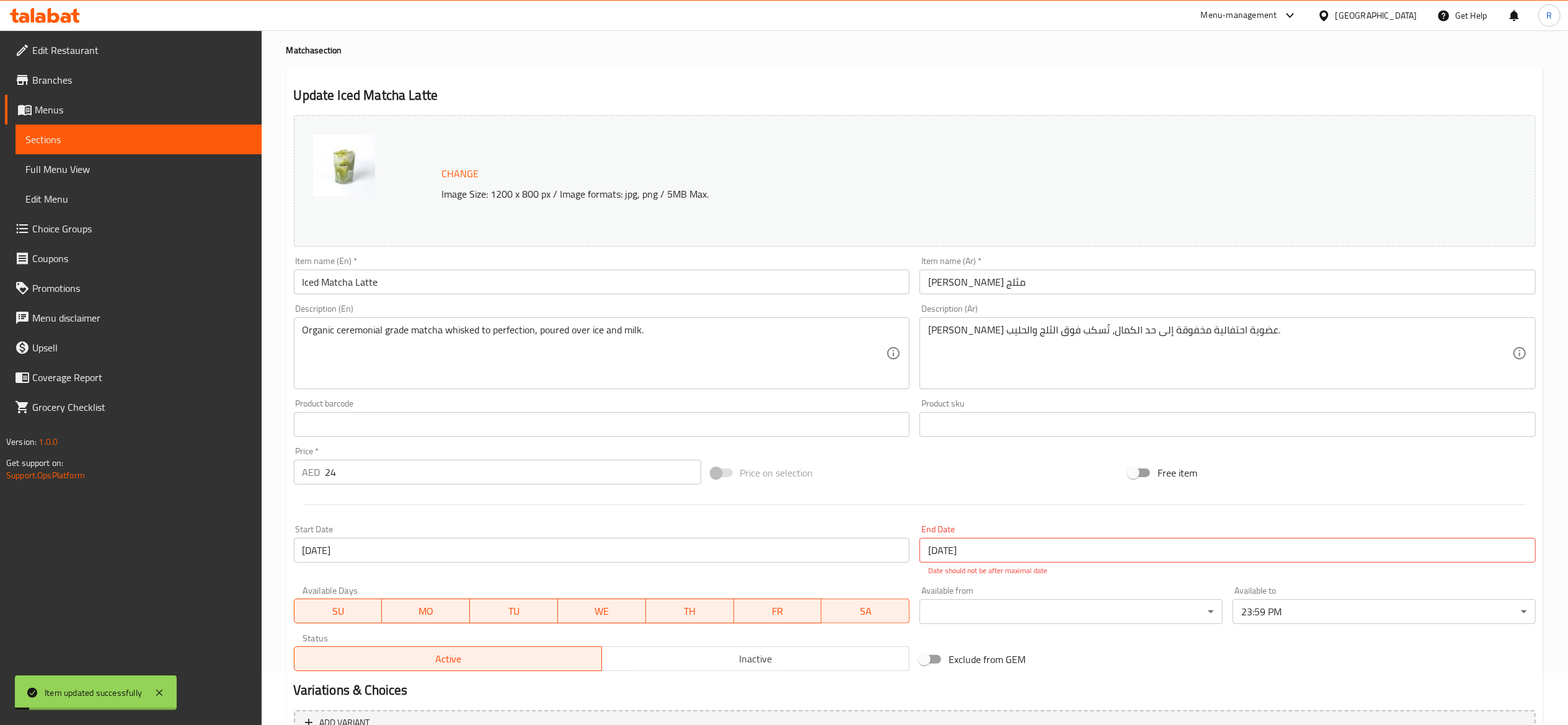
scroll to position [0, 0]
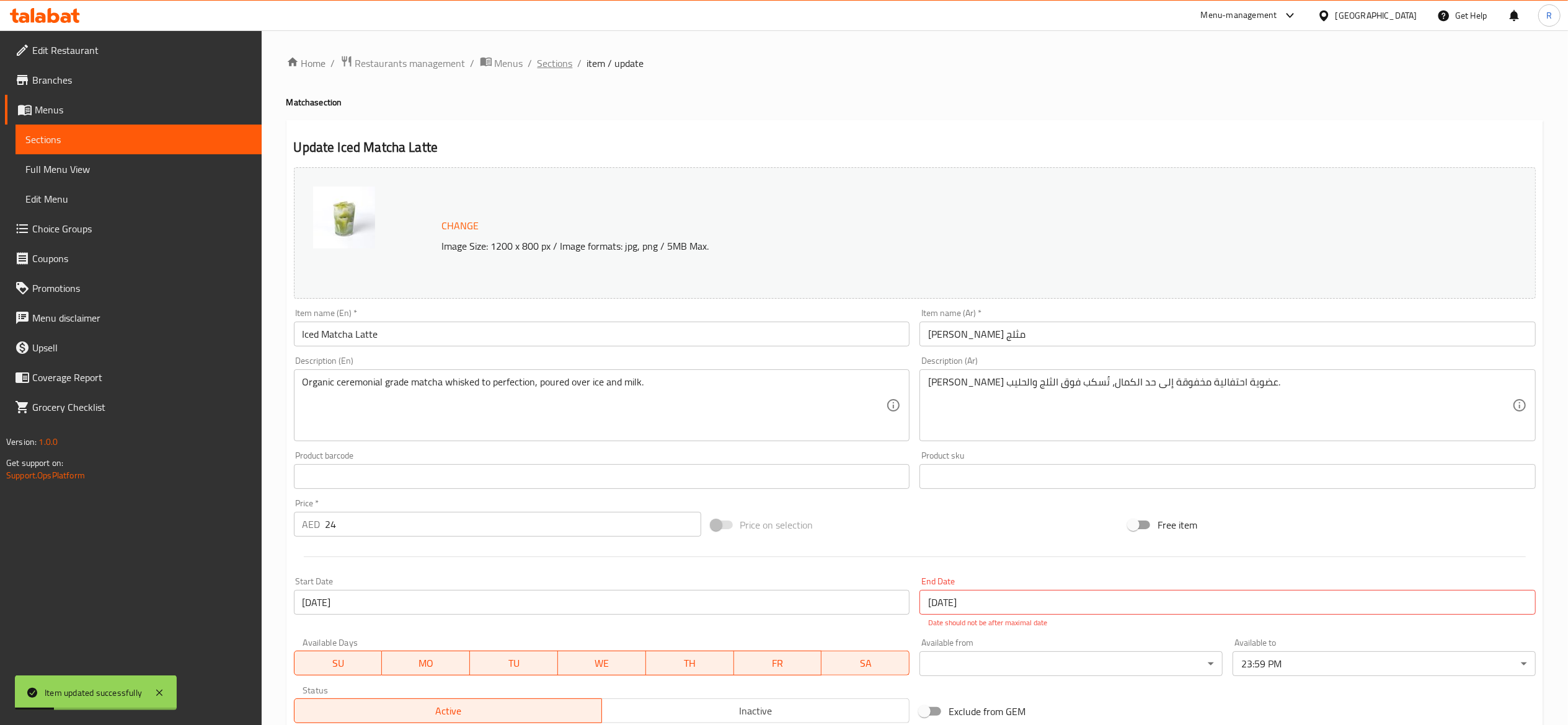
click at [551, 61] on span "Sections" at bounding box center [555, 63] width 35 height 15
